Goal: Transaction & Acquisition: Book appointment/travel/reservation

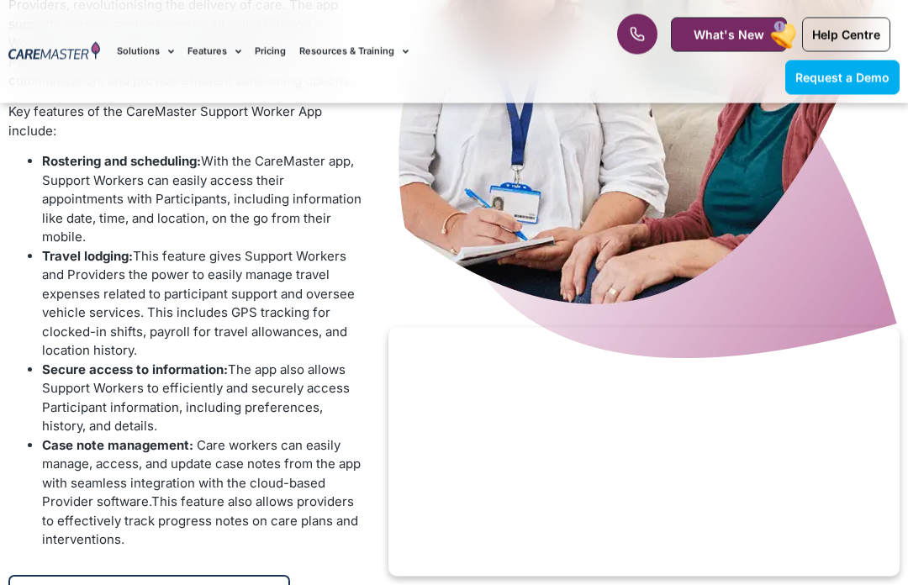
scroll to position [1839, 0]
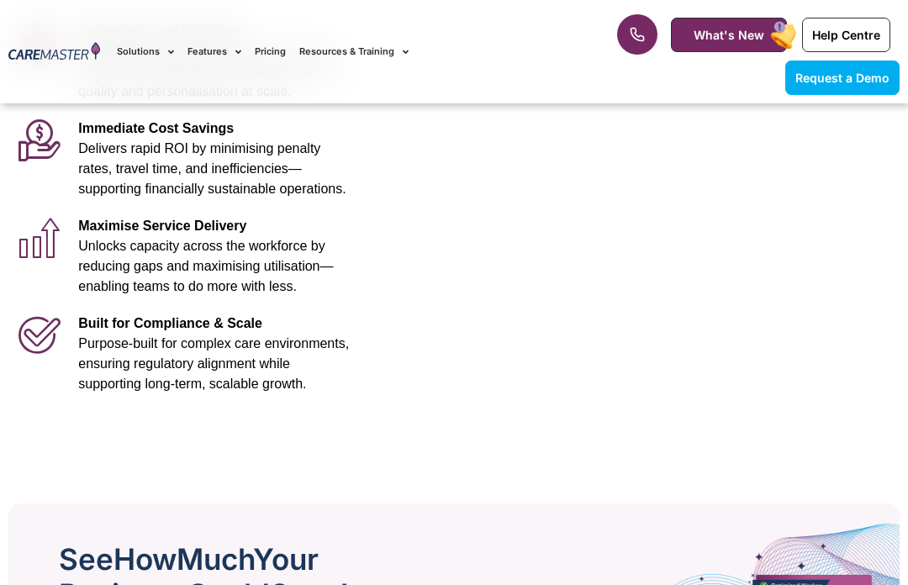
scroll to position [582, 0]
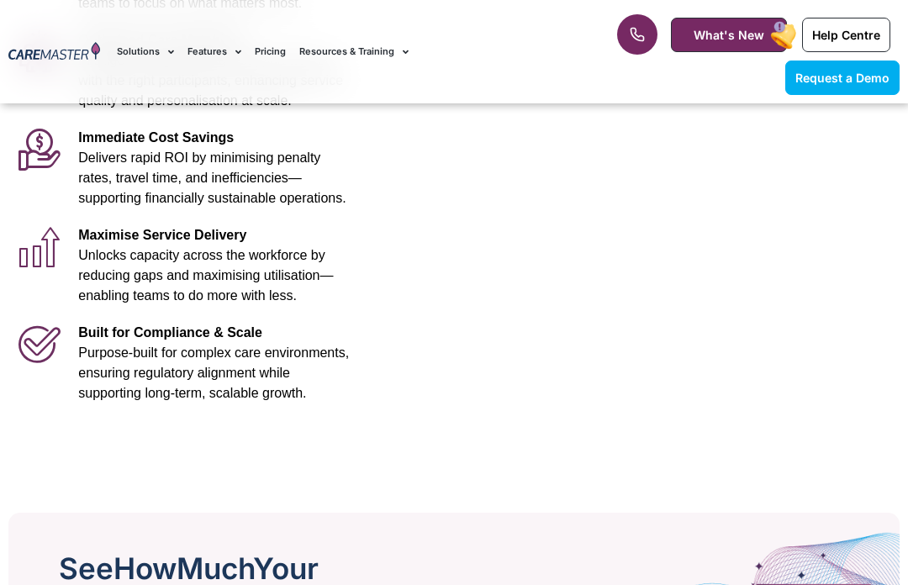
click at [90, 146] on p "Immediate Cost Savings Delivers rapid ROI by minimising penalty rates, travel t…" at bounding box center [217, 168] width 278 height 81
click at [34, 146] on icon at bounding box center [40, 149] width 42 height 42
click at [35, 153] on icon at bounding box center [40, 149] width 42 height 42
click at [132, 146] on p "Immediate Cost Savings Delivers rapid ROI by minimising penalty rates, travel t…" at bounding box center [217, 168] width 278 height 81
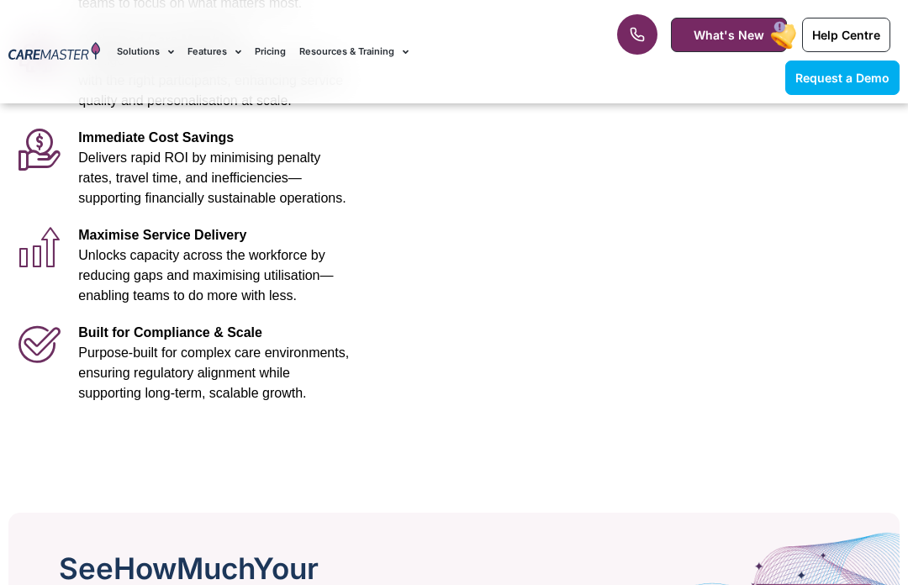
click at [144, 142] on span "Immediate Cost Savings" at bounding box center [156, 137] width 156 height 14
click at [34, 135] on icon at bounding box center [40, 149] width 42 height 42
click at [59, 156] on icon at bounding box center [40, 149] width 42 height 42
click at [122, 153] on span "Delivers rapid ROI by minimising penalty rates, travel time, and inefficiencies…" at bounding box center [211, 178] width 267 height 55
click at [140, 151] on span "Delivers rapid ROI by minimising penalty rates, travel time, and inefficiencies…" at bounding box center [211, 178] width 267 height 55
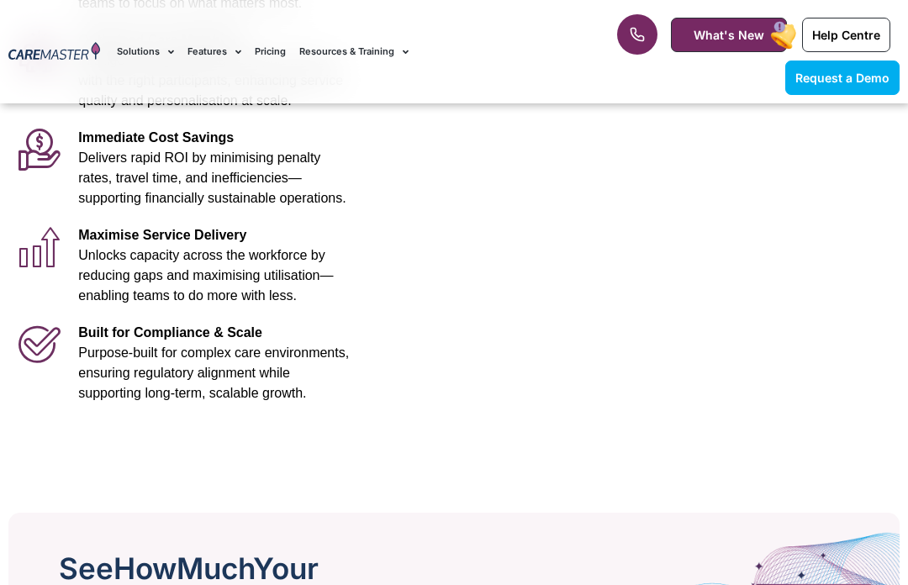
click at [321, 141] on p "Immediate Cost Savings Delivers rapid ROI by minimising penalty rates, travel t…" at bounding box center [217, 168] width 278 height 81
click at [220, 175] on span "Delivers rapid ROI by minimising penalty rates, travel time, and inefficiencies…" at bounding box center [211, 178] width 267 height 55
click at [129, 135] on span "Immediate Cost Savings" at bounding box center [156, 137] width 156 height 14
click at [38, 141] on icon at bounding box center [40, 149] width 42 height 42
click at [70, 148] on div "Immediate Cost Savings Delivers rapid ROI by minimising penalty rates, travel t…" at bounding box center [217, 168] width 294 height 98
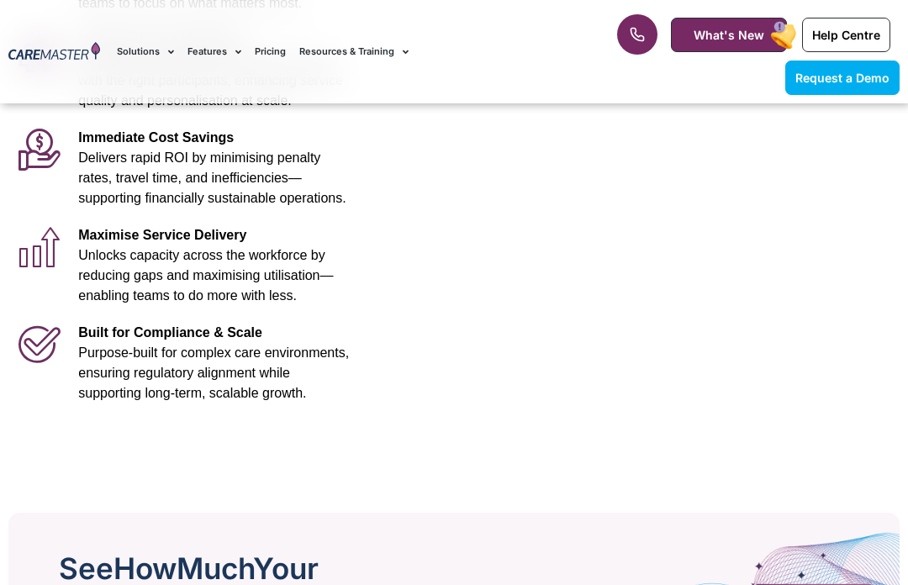
click at [128, 193] on span "Delivers rapid ROI by minimising penalty rates, travel time, and inefficiencies…" at bounding box center [211, 178] width 267 height 55
click at [77, 342] on div "Built for Compliance & Scale Purpose-built for complex care environments, ensur…" at bounding box center [217, 364] width 294 height 98
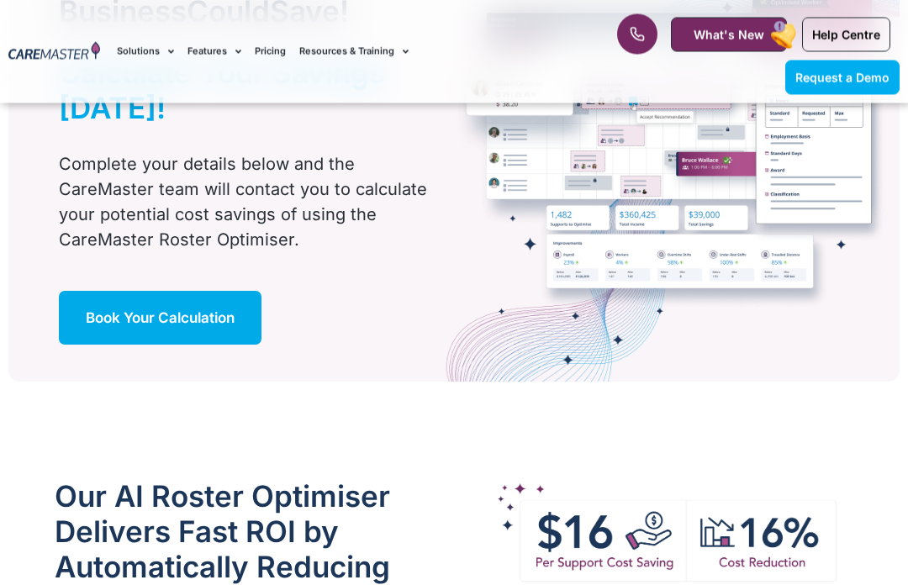
scroll to position [1176, 0]
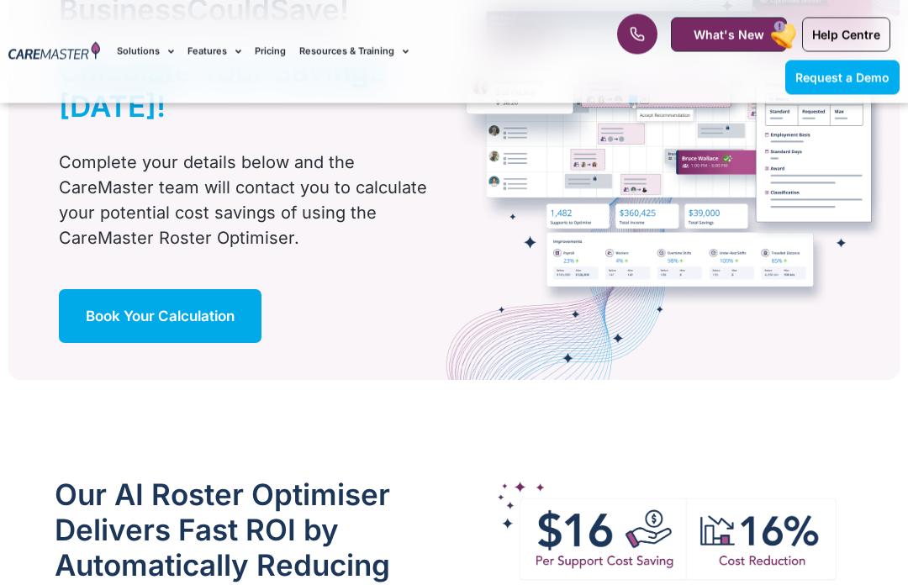
click at [188, 321] on span "Book Your Calculation" at bounding box center [160, 317] width 149 height 17
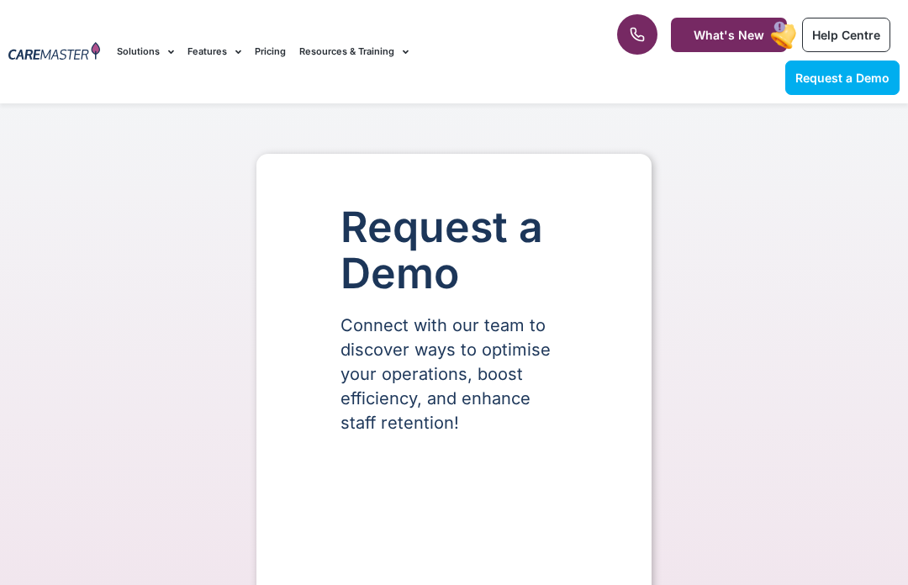
select select "**"
